Goal: Transaction & Acquisition: Purchase product/service

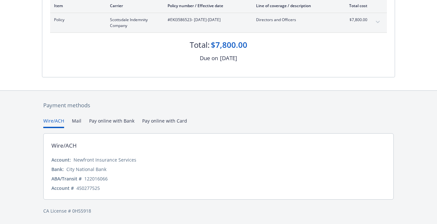
scroll to position [98, 0]
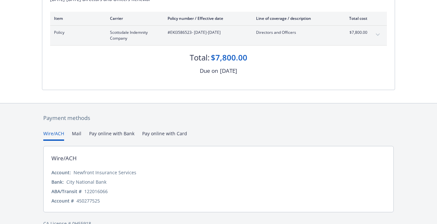
click at [165, 119] on div "Payment methods Wire/ACH Mail Pay online with Bank Pay online with Card Wire/AC…" at bounding box center [218, 170] width 353 height 134
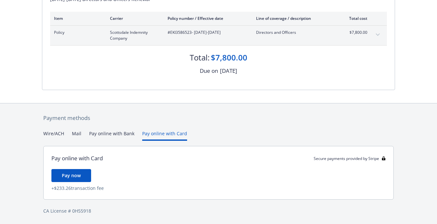
click at [70, 175] on span "Pay now" at bounding box center [71, 175] width 19 height 6
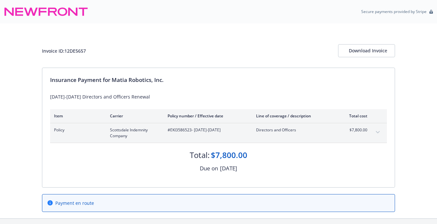
scroll to position [0, 0]
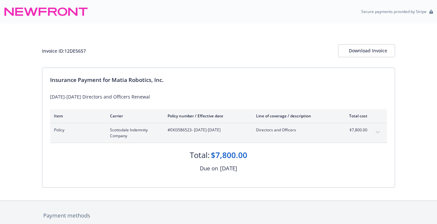
click at [378, 131] on button "expand content" at bounding box center [377, 132] width 10 height 10
